Goal: Information Seeking & Learning: Learn about a topic

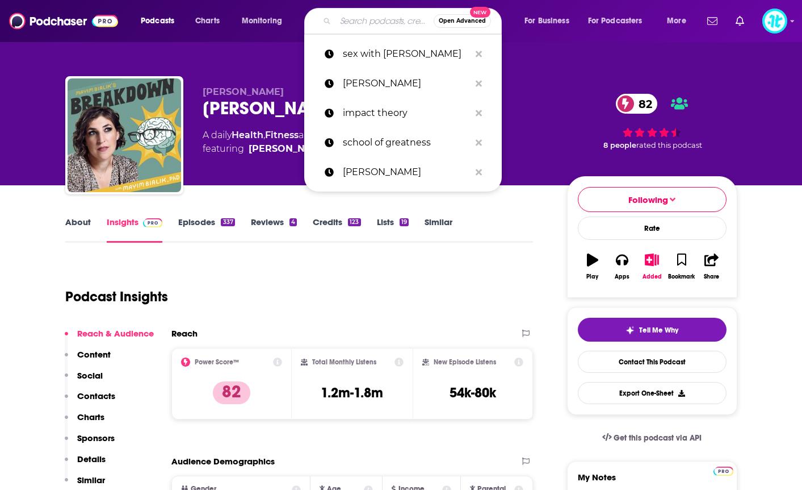
click at [360, 23] on input "Search podcasts, credits, & more..." at bounding box center [385, 21] width 98 height 18
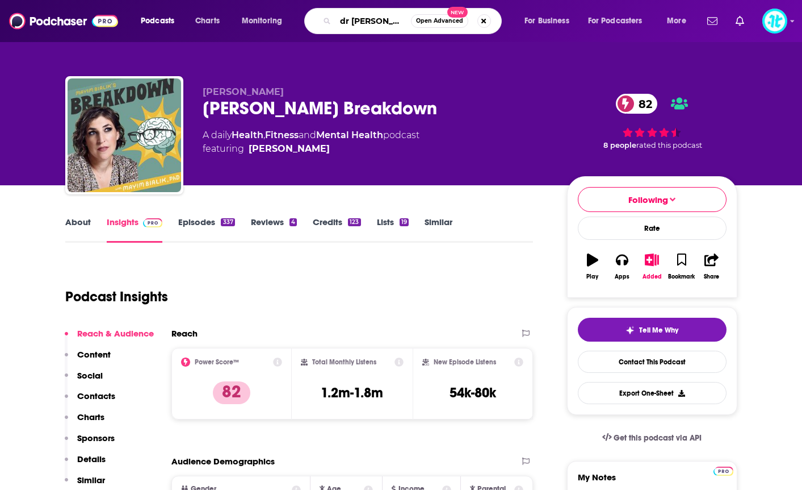
type input "[PERSON_NAME]"
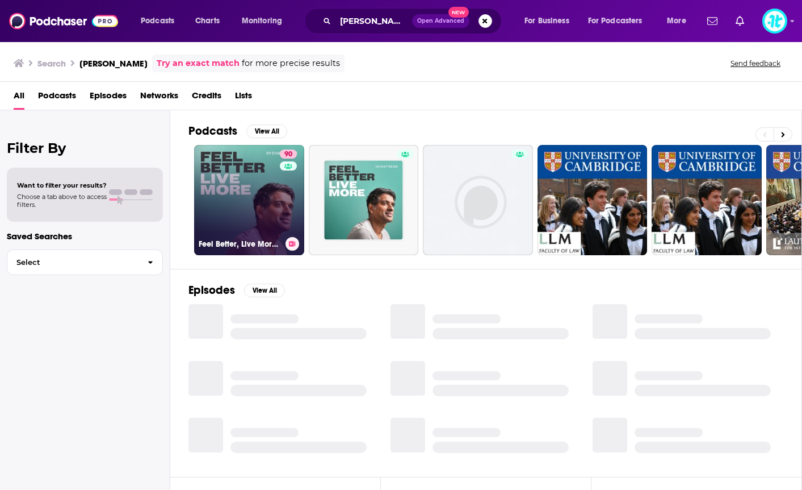
click at [233, 221] on link "90 Feel Better, Live More with [PERSON_NAME]" at bounding box center [249, 200] width 110 height 110
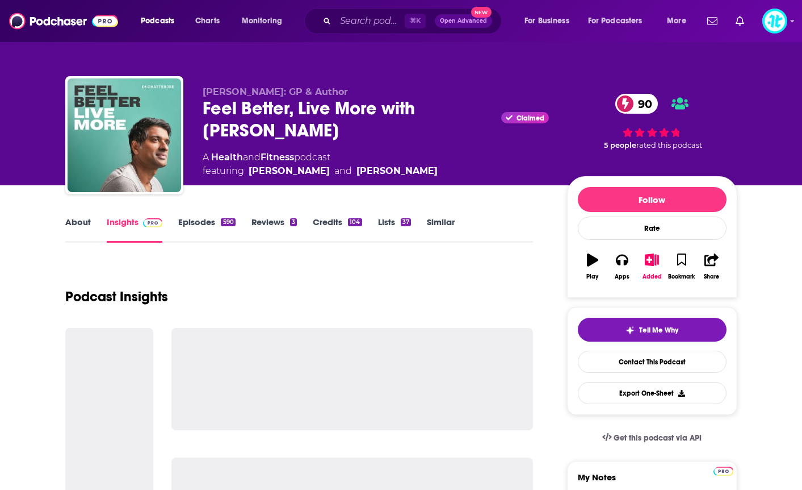
click at [212, 217] on link "Episodes 590" at bounding box center [206, 229] width 57 height 26
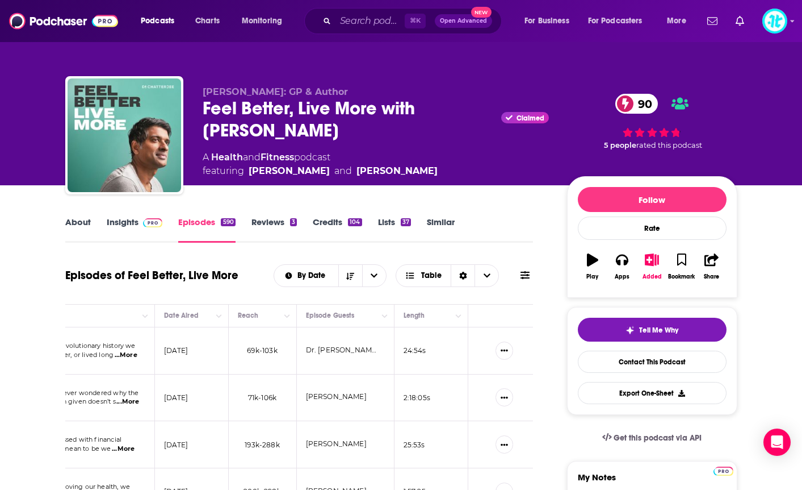
scroll to position [3, 0]
